Goal: Task Accomplishment & Management: Use online tool/utility

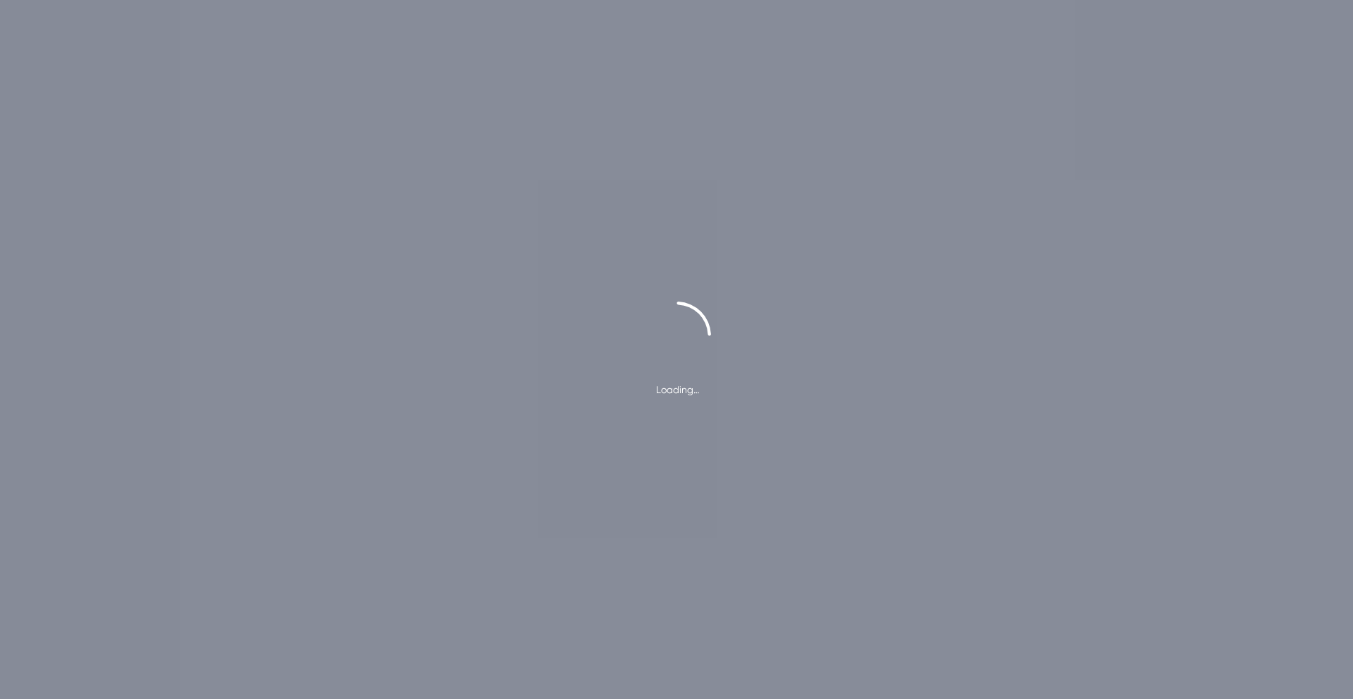
click at [514, 117] on div "Loading…" at bounding box center [676, 349] width 1353 height 699
